Goal: Navigation & Orientation: Find specific page/section

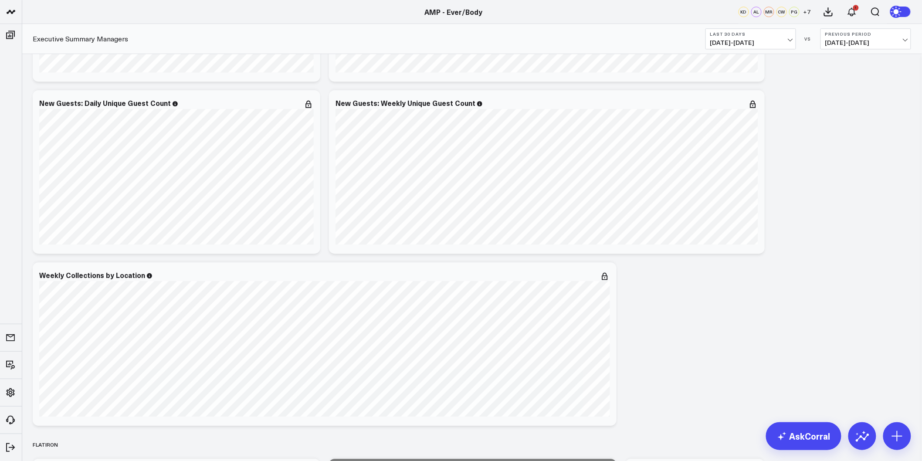
scroll to position [1017, 0]
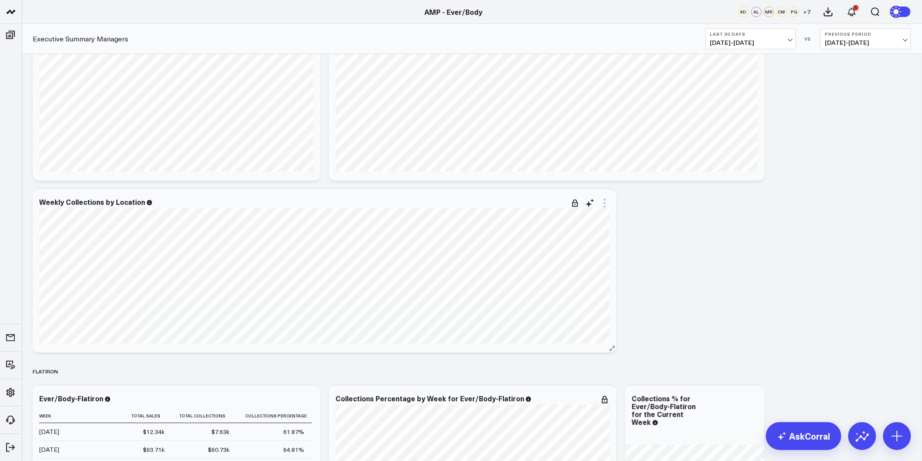
click at [604, 200] on icon at bounding box center [605, 203] width 10 height 10
click at [564, 264] on li "Remove" at bounding box center [569, 267] width 81 height 17
click at [607, 198] on icon at bounding box center [605, 203] width 10 height 10
click at [563, 266] on button "Remove" at bounding box center [569, 268] width 63 height 8
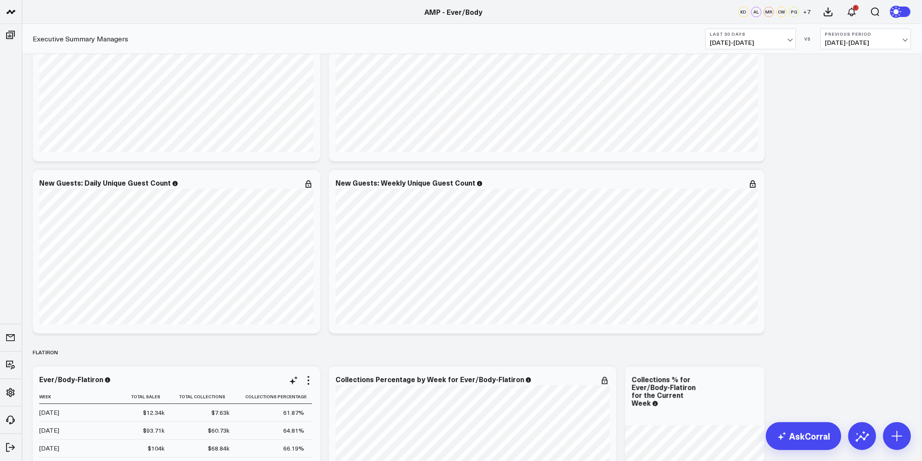
scroll to position [775, 0]
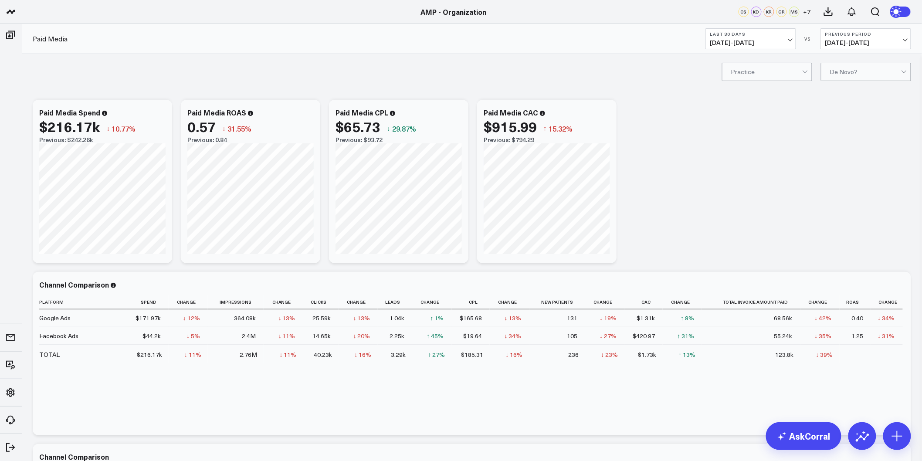
click at [773, 49] on button "Last 30 Days 07/13/25 - 08/11/25" at bounding box center [751, 38] width 91 height 21
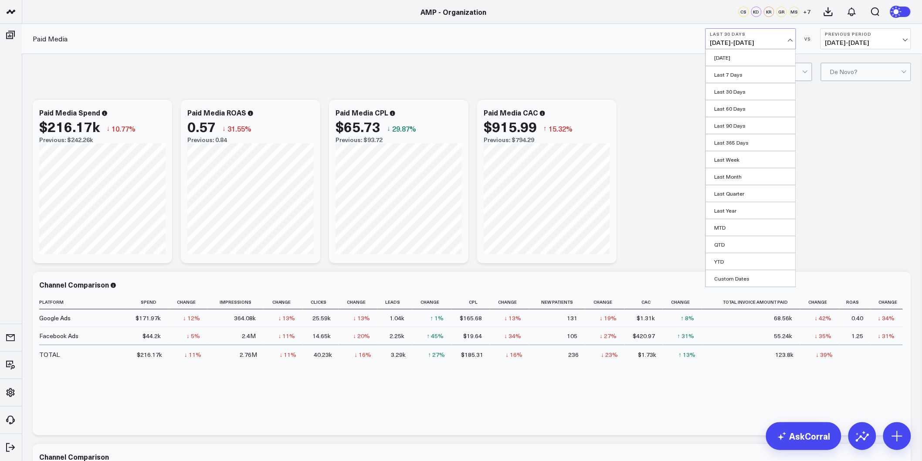
click at [739, 140] on link "Last 365 Days" at bounding box center [751, 142] width 90 height 17
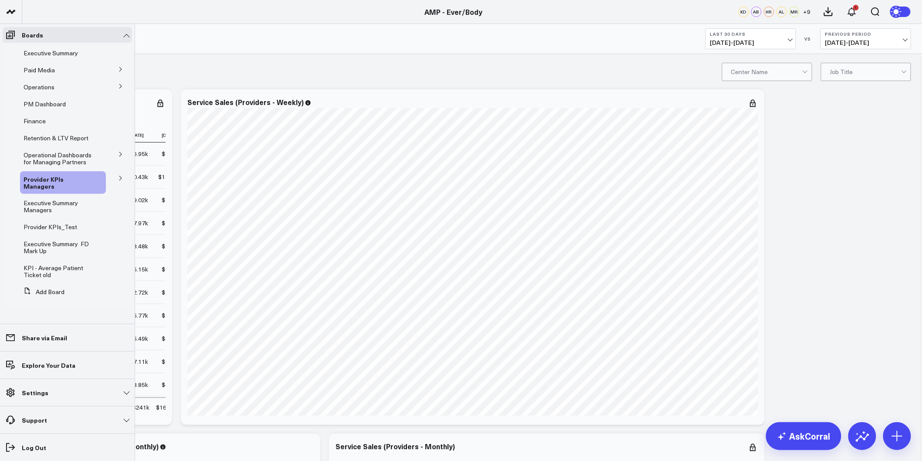
click at [117, 180] on button at bounding box center [120, 177] width 23 height 13
